Goal: Use online tool/utility

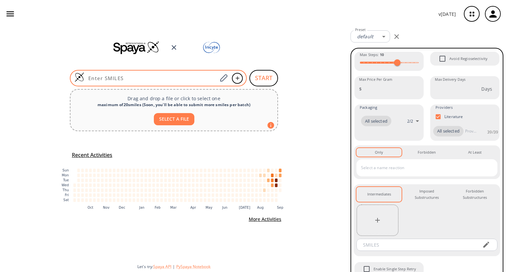
click at [184, 80] on input at bounding box center [150, 78] width 133 height 7
click at [191, 79] on input at bounding box center [150, 78] width 133 height 7
paste input "O=C(NC1C(F)(F)C1)C2=CC=CC=C2"
type input "O=C(NC1C(F)(F)C1)C2=CC=CC=C2"
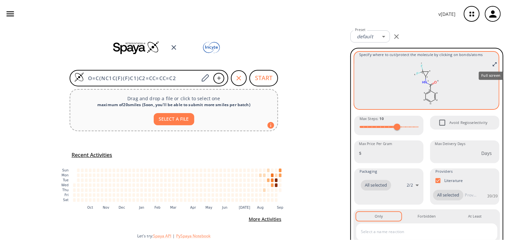
click at [492, 64] on icon "Full screen" at bounding box center [494, 64] width 5 height 5
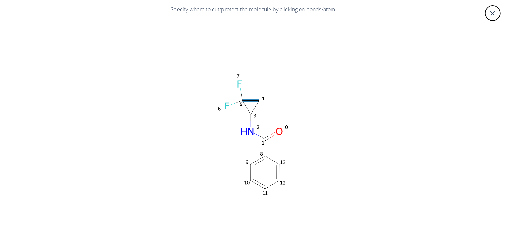
click at [250, 100] on icon at bounding box center [251, 100] width 16 height 0
click at [254, 105] on icon at bounding box center [256, 105] width 6 height 6
click at [251, 100] on icon at bounding box center [251, 100] width 16 height 0
click at [246, 106] on icon at bounding box center [247, 104] width 5 height 5
click at [269, 136] on icon at bounding box center [272, 133] width 6 height 3
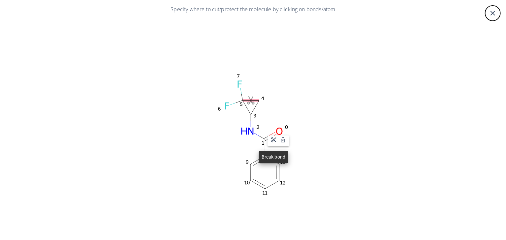
click at [274, 141] on icon at bounding box center [274, 140] width 6 height 6
click at [259, 161] on icon at bounding box center [259, 162] width 12 height 7
click at [491, 14] on div at bounding box center [253, 120] width 506 height 240
click at [485, 12] on div "close" at bounding box center [493, 13] width 16 height 16
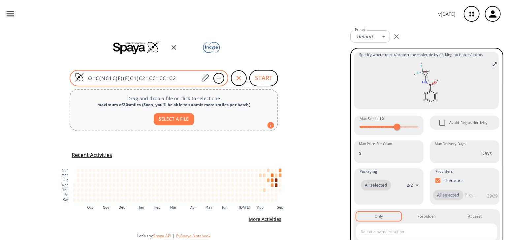
drag, startPoint x: 179, startPoint y: 74, endPoint x: 99, endPoint y: 76, distance: 79.5
click at [99, 76] on div "O=C(NC1C(F)(F)C1)C2=CC=CC=C2" at bounding box center [149, 78] width 159 height 16
drag, startPoint x: 175, startPoint y: 76, endPoint x: 83, endPoint y: 72, distance: 92.4
click at [83, 72] on div "O=C(NC1C(F)(F)C1)C2=CC=CC=C2" at bounding box center [149, 78] width 159 height 16
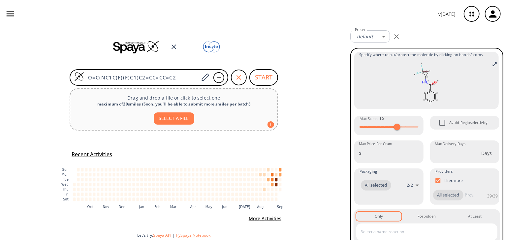
scroll to position [1, 0]
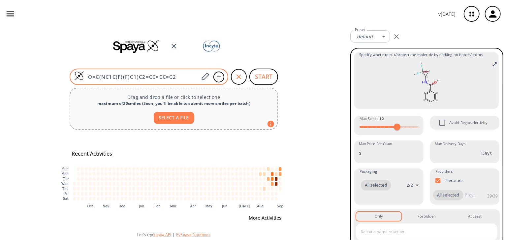
click at [175, 77] on input "O=C(NC1C(F)(F)C1)C2=CC=CC=C2" at bounding box center [141, 77] width 115 height 7
drag, startPoint x: 175, startPoint y: 77, endPoint x: 85, endPoint y: 79, distance: 90.4
click at [85, 79] on input "O=C(NC1C(F)(F)C1)C2=CC=CC=C2" at bounding box center [141, 77] width 115 height 7
click at [144, 76] on input "O=C(NC1C(F)(F)C1)C2=CC=CC=C2" at bounding box center [141, 77] width 115 height 7
click at [143, 76] on input "O=C(NC1C(F)(F)C1)C2=CC=CC=C2" at bounding box center [141, 77] width 115 height 7
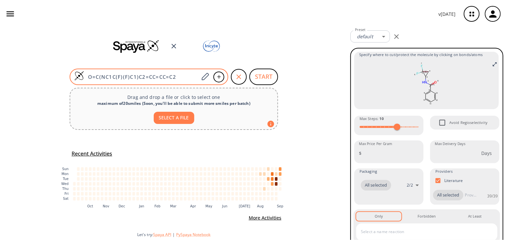
click at [143, 77] on input "O=C(NC1C(F)(F)C1)C2=CC=CC=C2" at bounding box center [141, 77] width 115 height 7
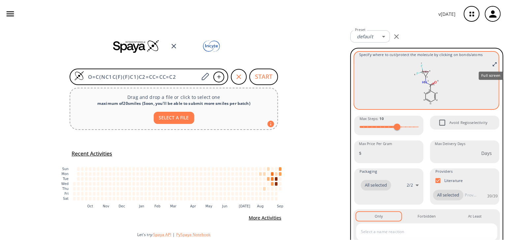
click at [492, 65] on icon "Full screen" at bounding box center [494, 64] width 5 height 5
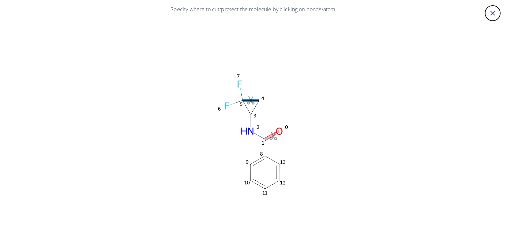
click at [247, 100] on icon at bounding box center [251, 100] width 16 height 0
click at [242, 101] on div at bounding box center [252, 105] width 22 height 11
click at [252, 91] on div at bounding box center [253, 120] width 506 height 240
click at [491, 13] on icon "close" at bounding box center [493, 13] width 8 height 8
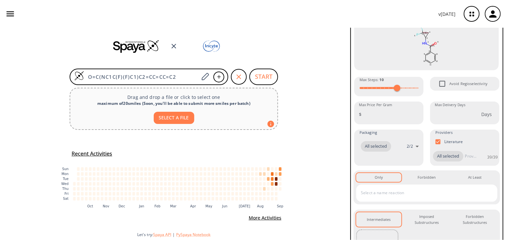
scroll to position [79, 0]
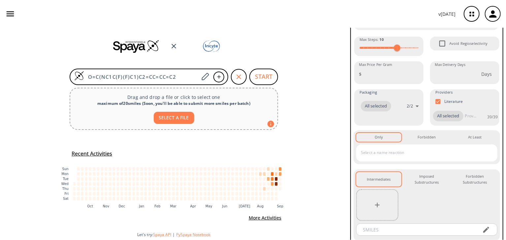
click at [383, 158] on input "text" at bounding box center [421, 152] width 125 height 11
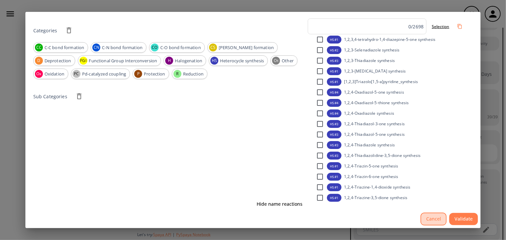
click at [426, 220] on button "Cancel" at bounding box center [433, 219] width 26 height 13
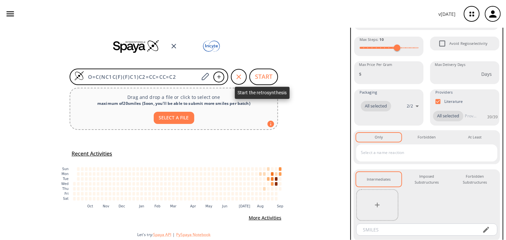
click at [266, 77] on button "START" at bounding box center [263, 77] width 29 height 16
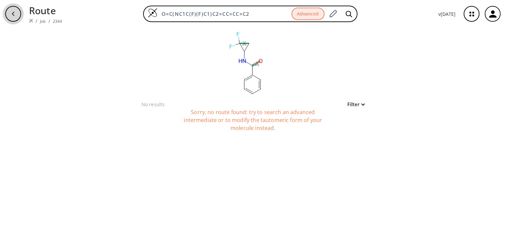
click at [15, 17] on div "button" at bounding box center [13, 14] width 16 height 16
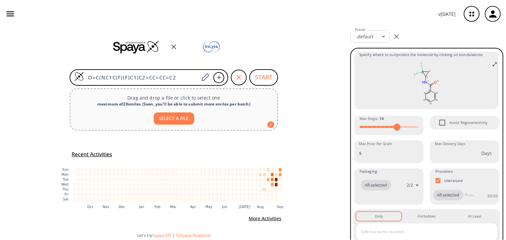
scroll to position [1, 0]
